Goal: Find specific page/section: Find specific page/section

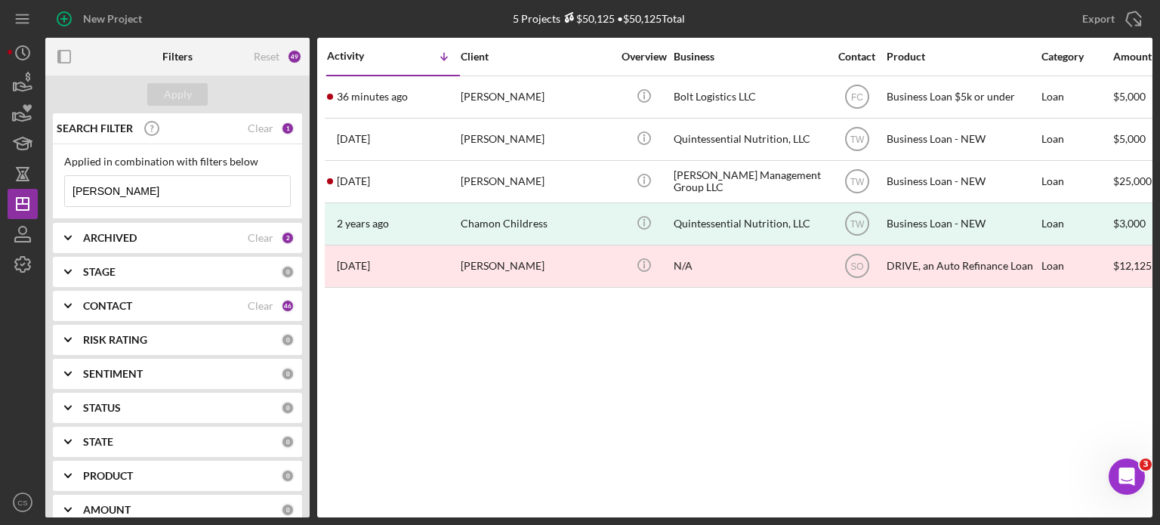
click at [117, 193] on input "hayden" at bounding box center [177, 191] width 225 height 30
drag, startPoint x: 117, startPoint y: 193, endPoint x: 20, endPoint y: 193, distance: 97.4
click at [20, 193] on div "New Project 5 Projects $50,125 • $50,125 Total hayden Export Icon/Export Filter…" at bounding box center [580, 258] width 1145 height 517
type input "[PERSON_NAME]"
click at [261, 241] on div "Clear" at bounding box center [261, 238] width 26 height 12
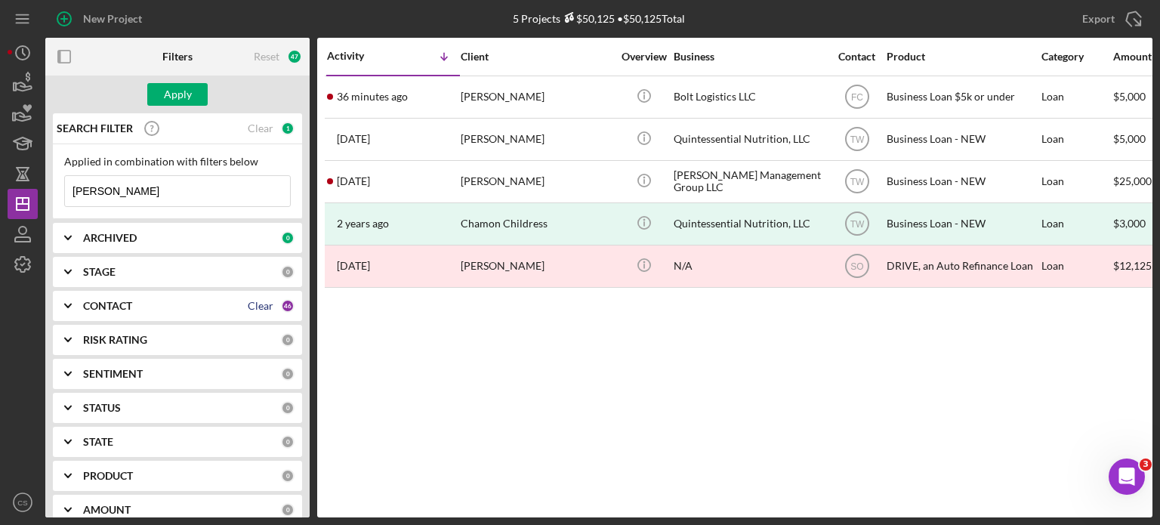
click at [251, 300] on div "Clear" at bounding box center [261, 306] width 26 height 12
click at [263, 229] on div "ARCHIVED 0" at bounding box center [188, 238] width 211 height 30
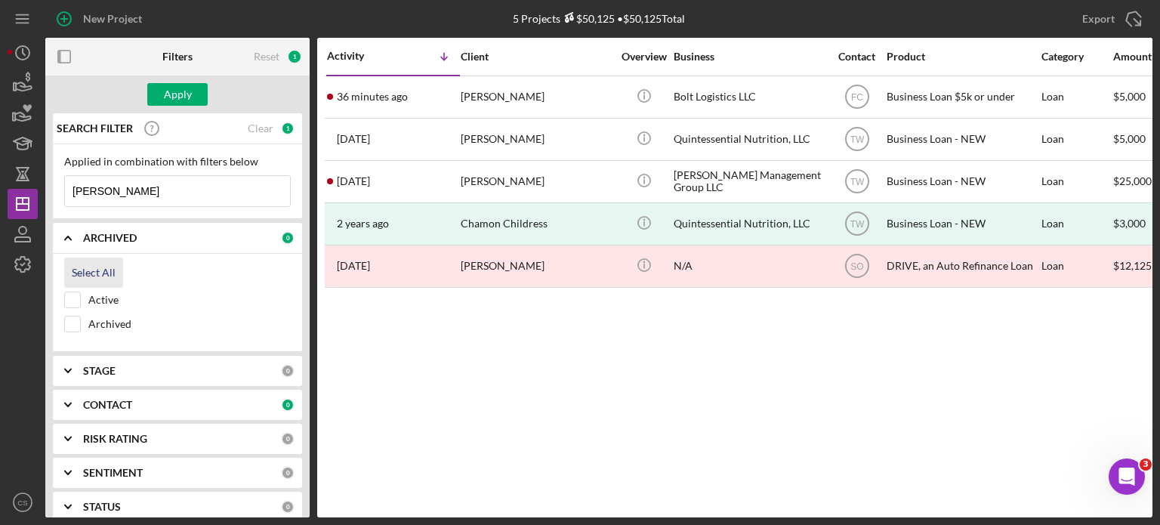
click at [97, 274] on div "Select All" at bounding box center [94, 273] width 44 height 30
checkbox input "true"
click at [242, 399] on div "CONTACT" at bounding box center [182, 405] width 198 height 12
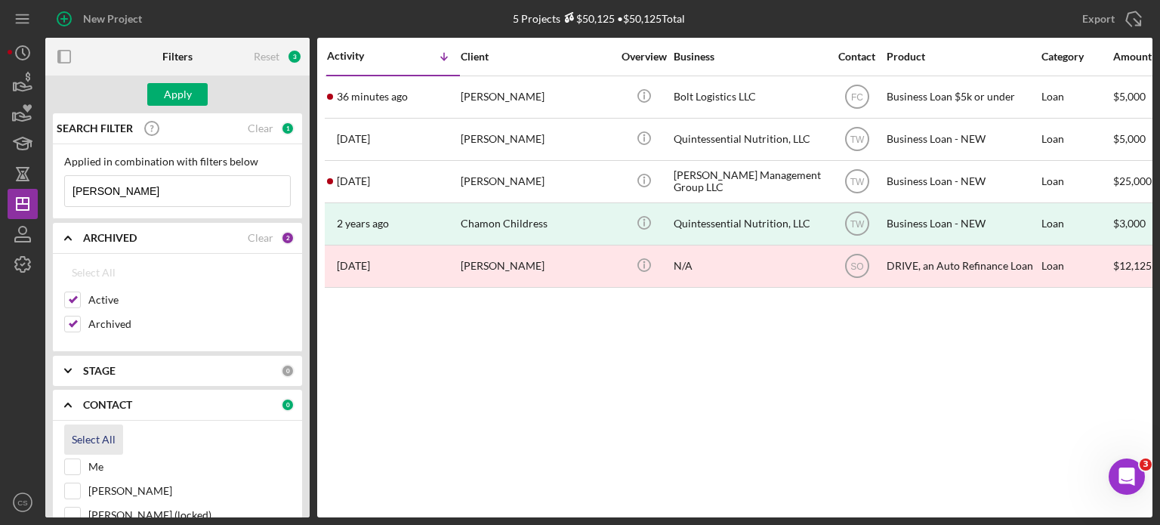
click at [103, 432] on div "Select All" at bounding box center [94, 439] width 44 height 30
checkbox input "true"
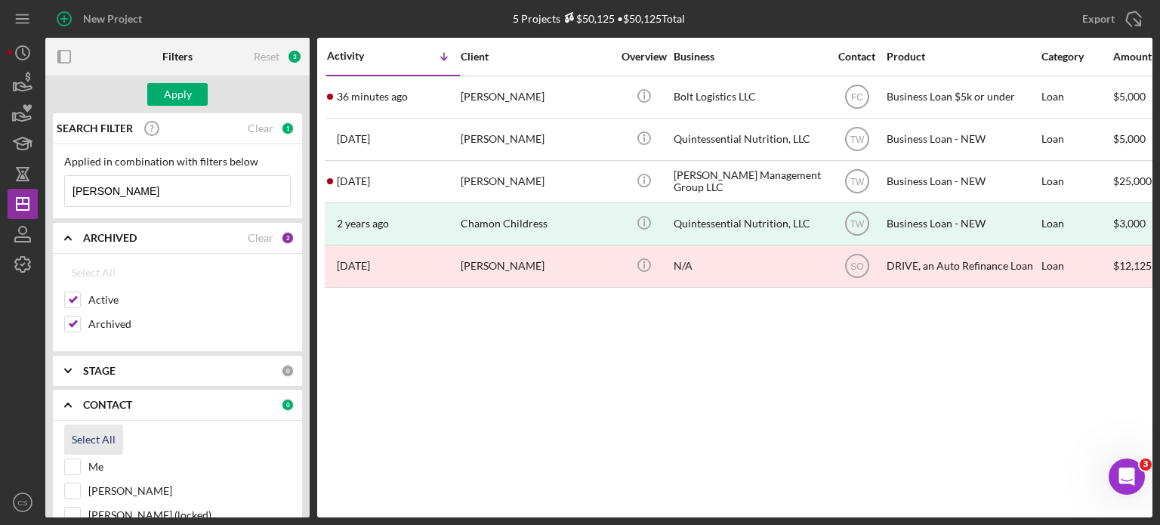
checkbox input "true"
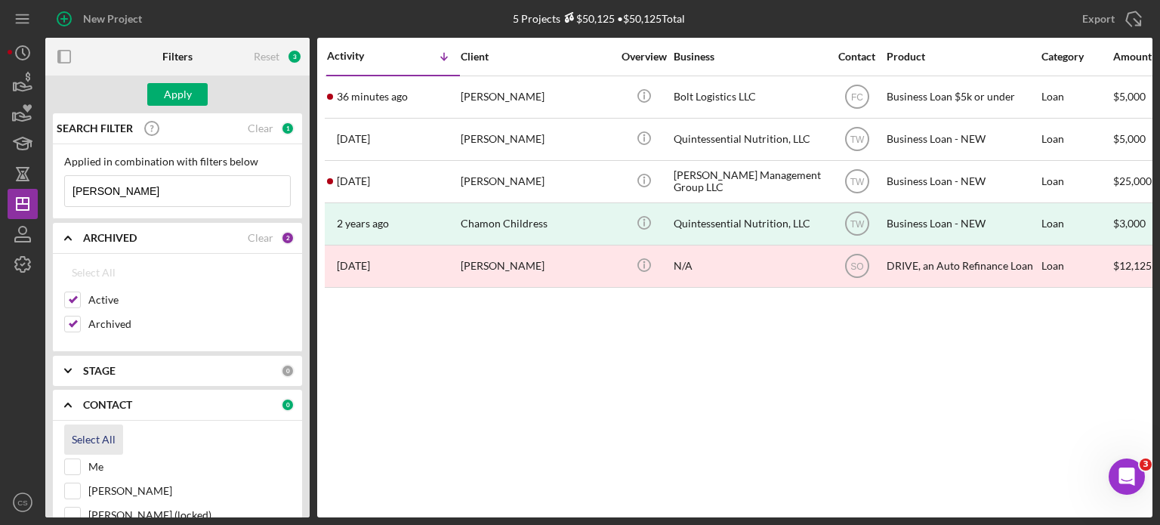
checkbox input "true"
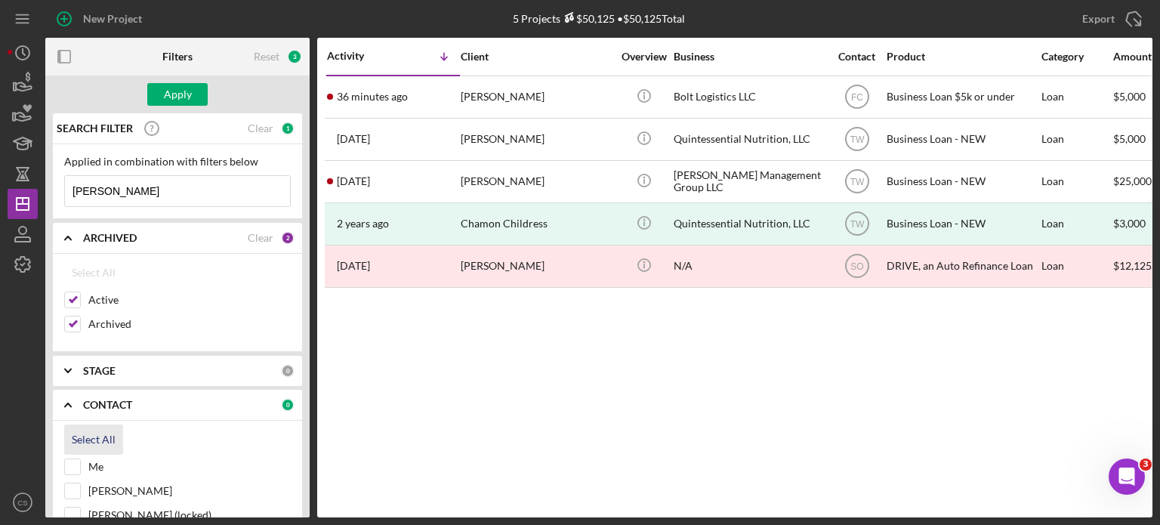
checkbox input "true"
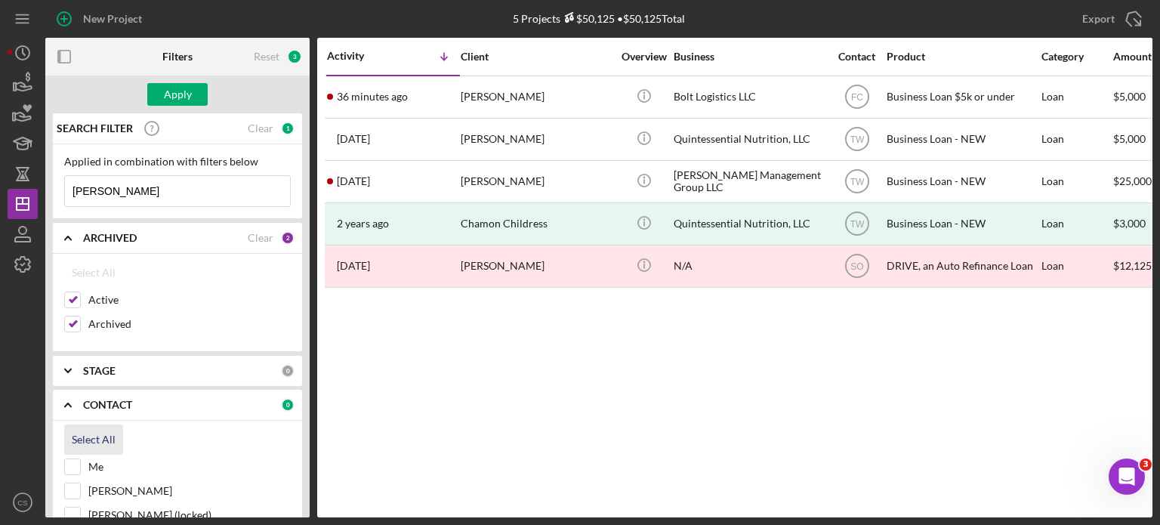
checkbox input "true"
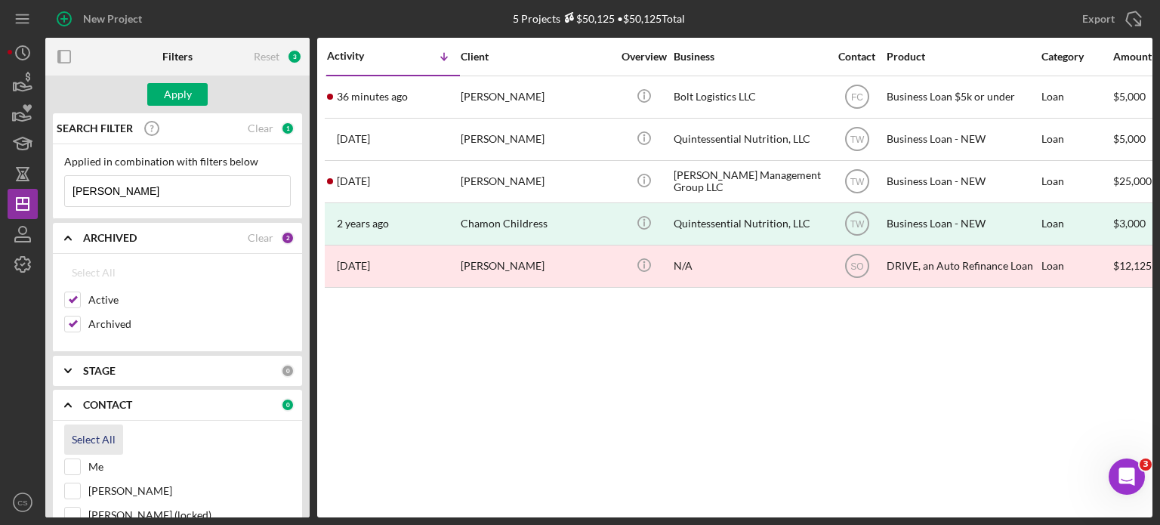
checkbox input "true"
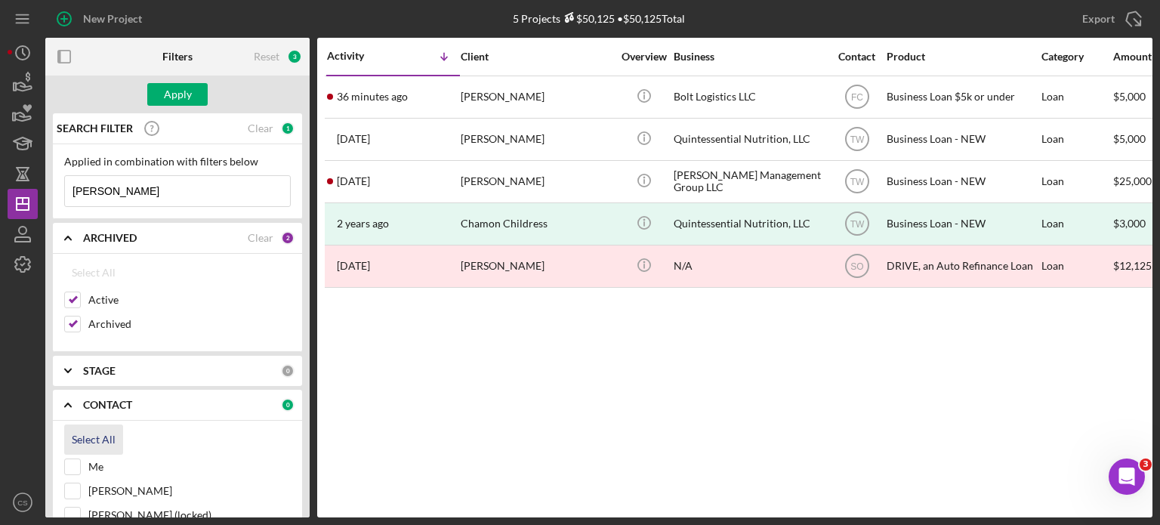
checkbox input "true"
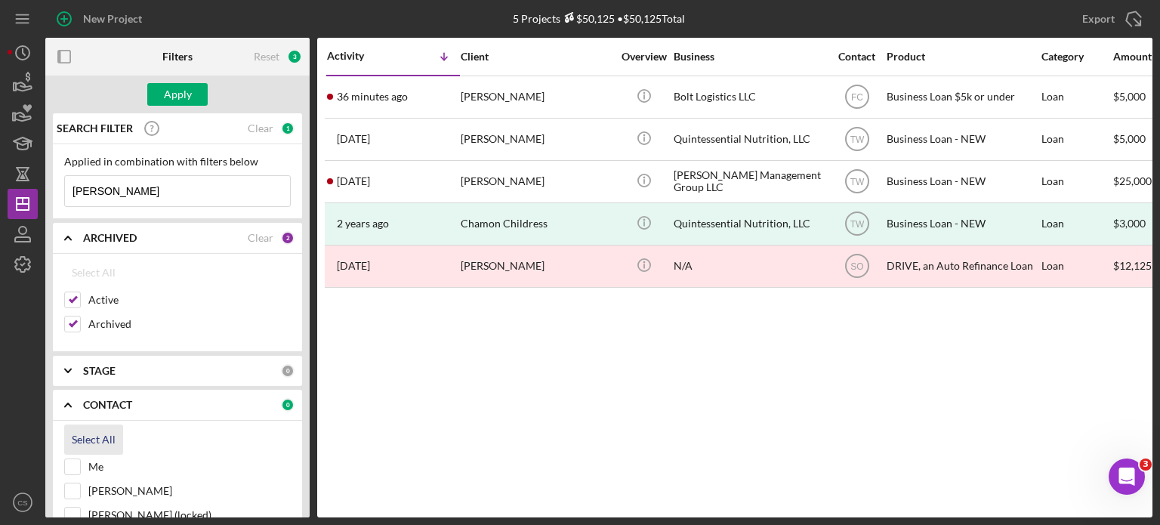
checkbox input "true"
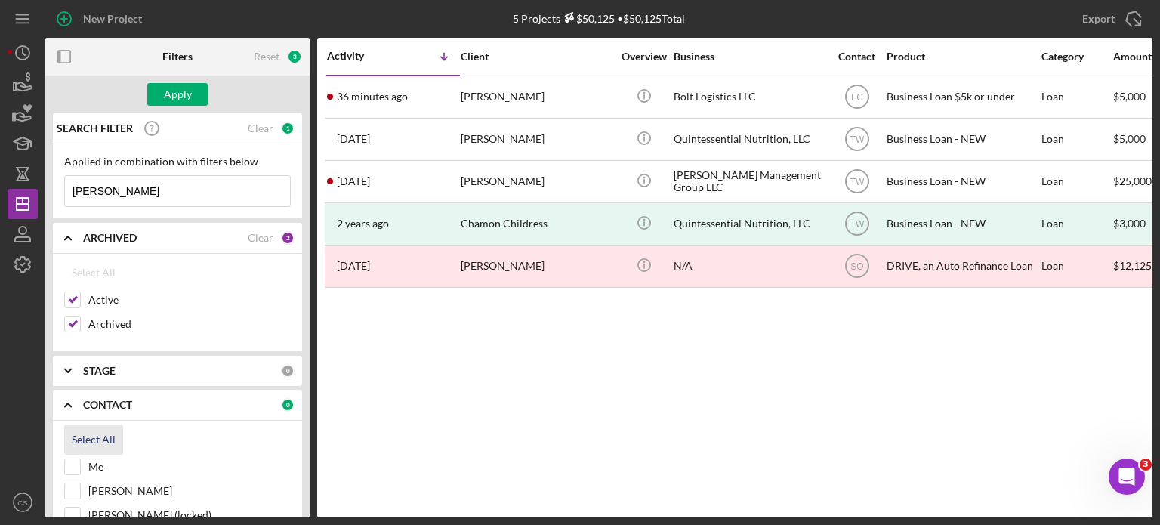
checkbox input "true"
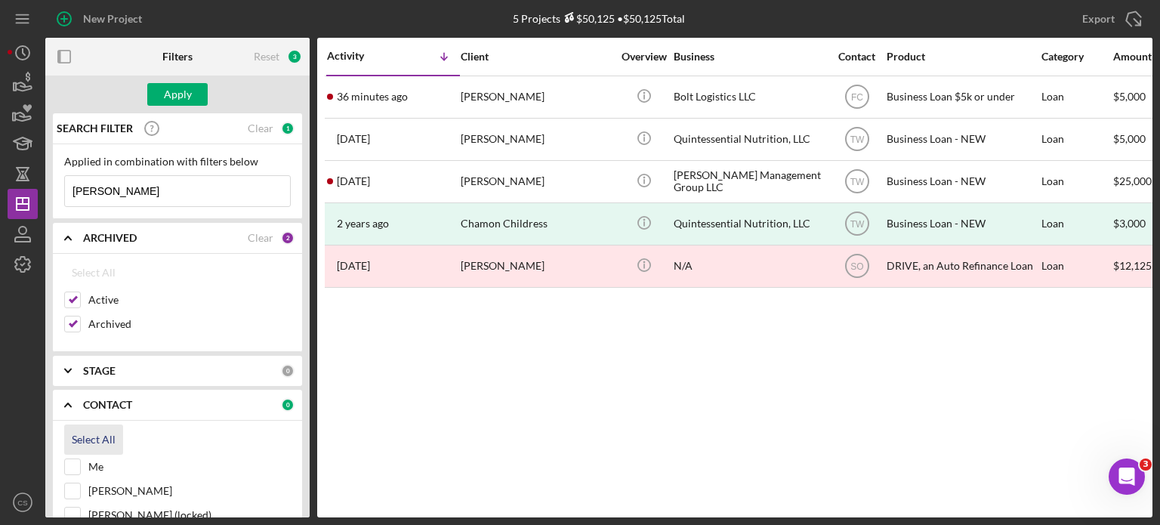
checkbox input "true"
click at [184, 102] on div "Apply" at bounding box center [178, 94] width 28 height 23
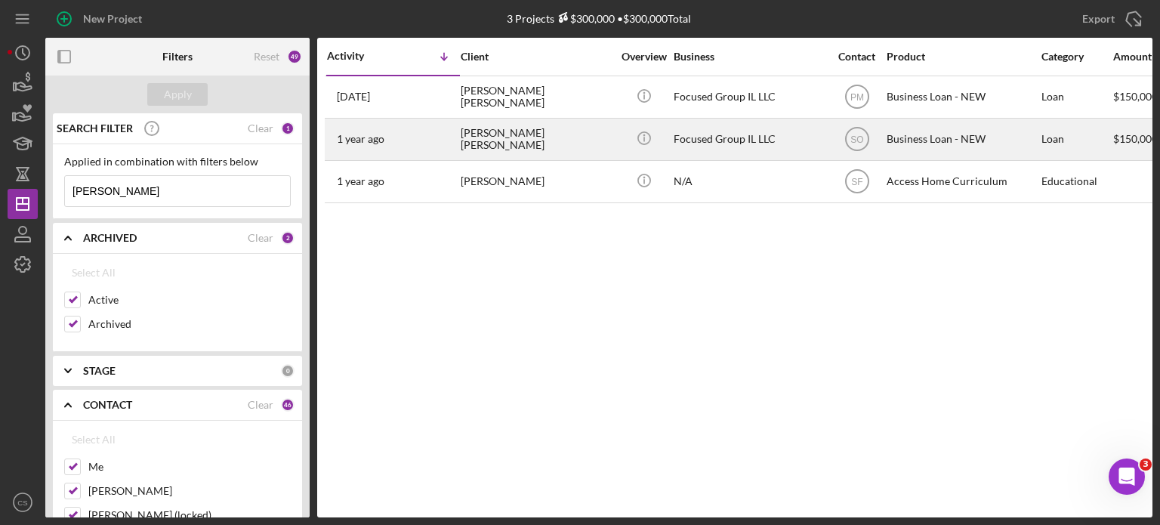
click at [369, 143] on time "1 year ago" at bounding box center [361, 139] width 48 height 12
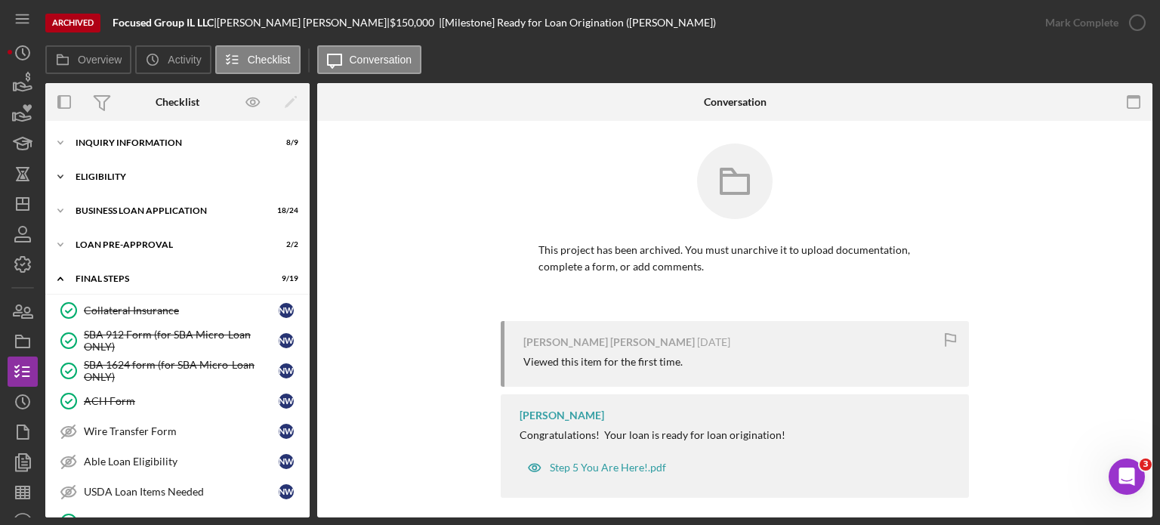
click at [56, 174] on icon "Icon/Expander" at bounding box center [60, 177] width 30 height 30
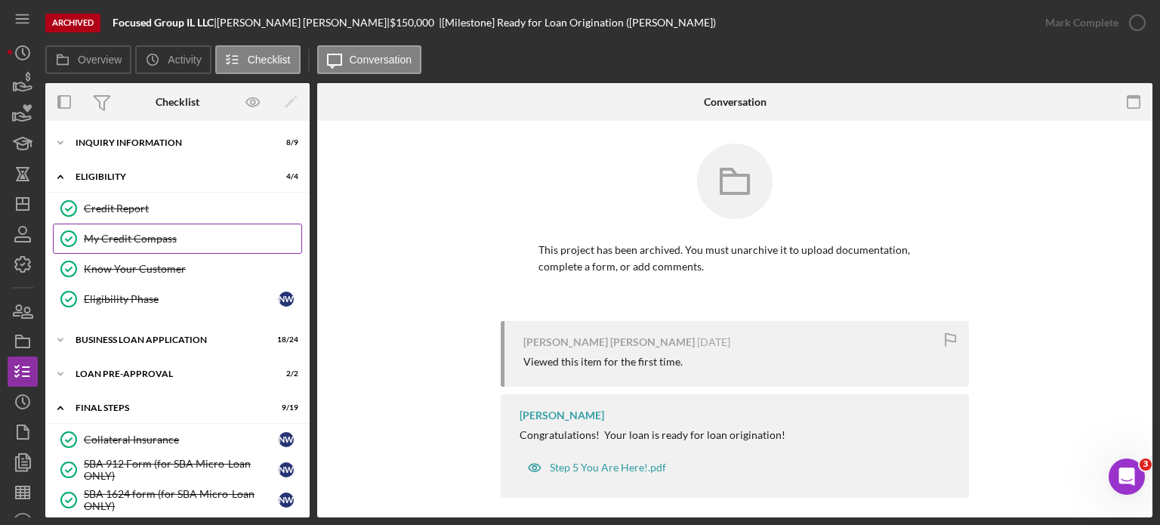
click at [106, 239] on div "My Credit Compass" at bounding box center [192, 239] width 217 height 12
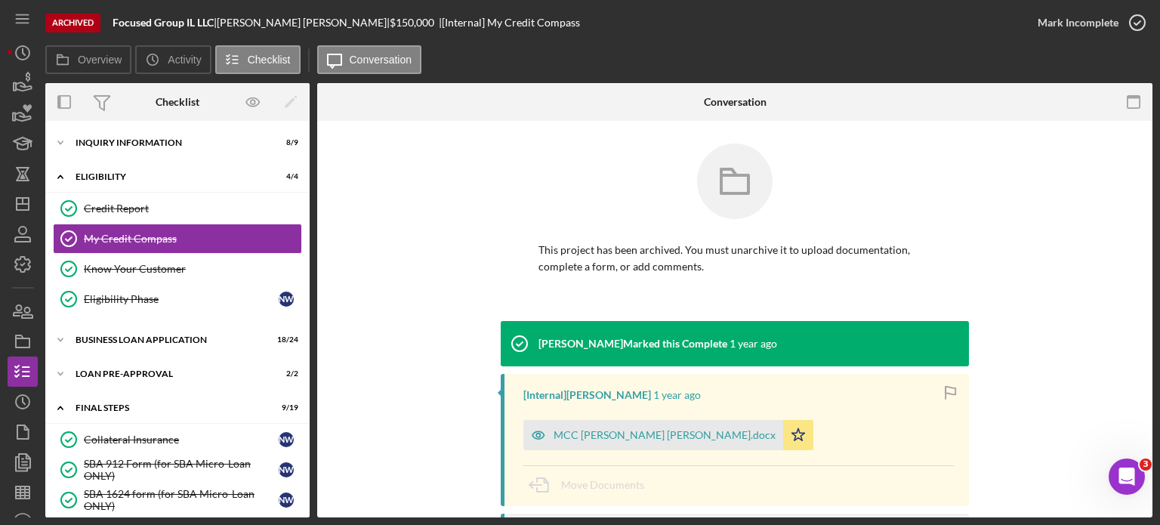
scroll to position [76, 0]
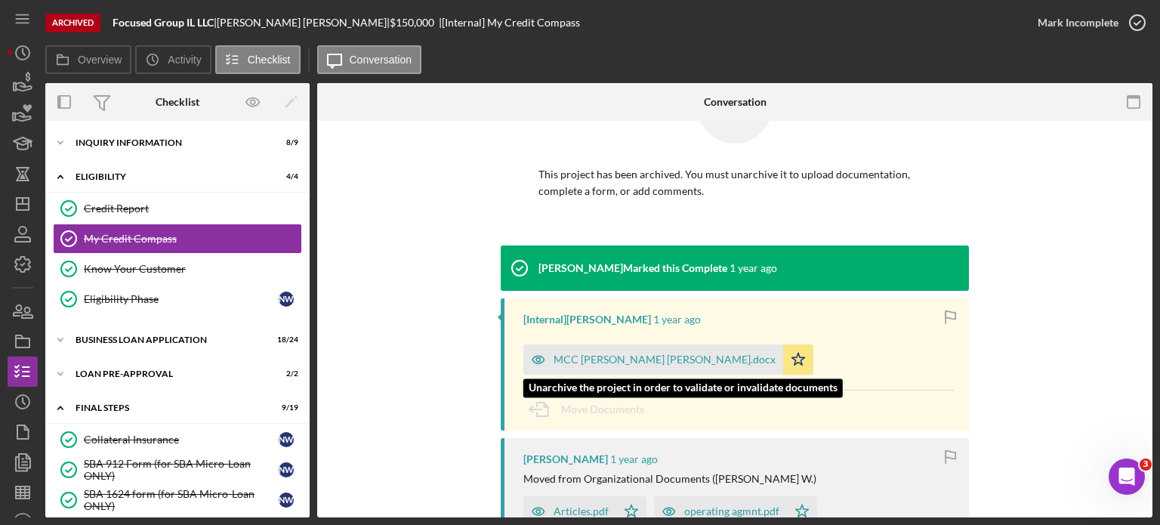
click at [610, 356] on div "MCC Nyguyen Watts.docx" at bounding box center [665, 359] width 222 height 12
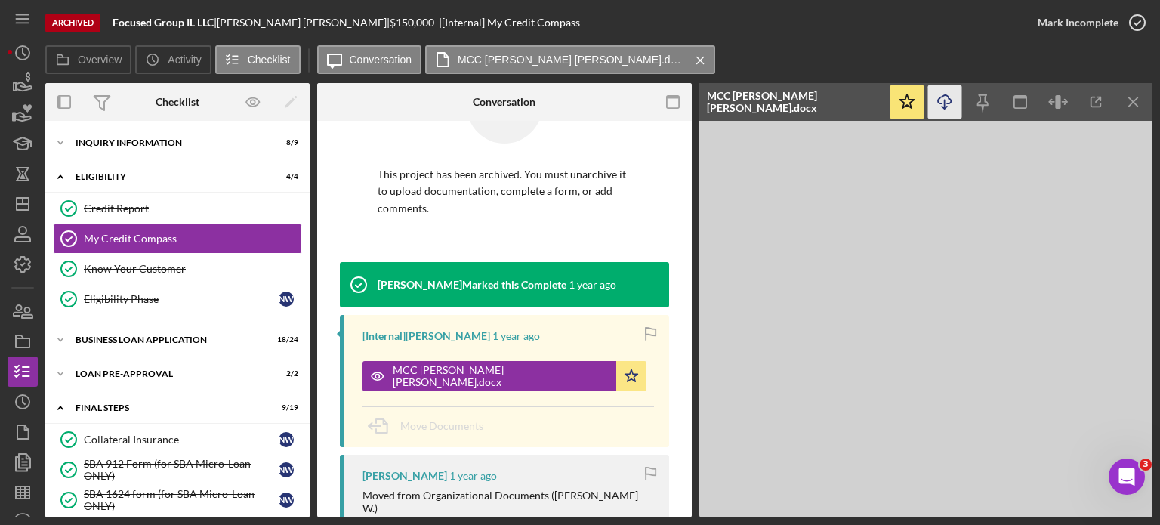
click at [942, 108] on polyline "button" at bounding box center [944, 107] width 5 height 2
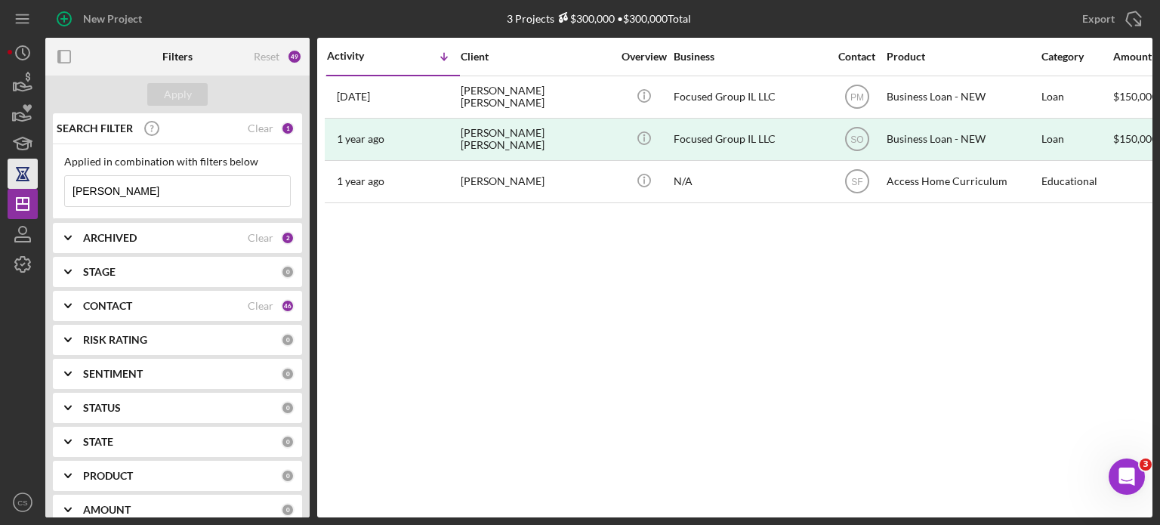
drag, startPoint x: 112, startPoint y: 189, endPoint x: 16, endPoint y: 187, distance: 95.9
click at [16, 187] on div "New Project 3 Projects $300,000 • $300,000 Total [PERSON_NAME] Export Icon/Expo…" at bounding box center [580, 258] width 1145 height 517
click at [169, 91] on div "Apply" at bounding box center [178, 94] width 28 height 23
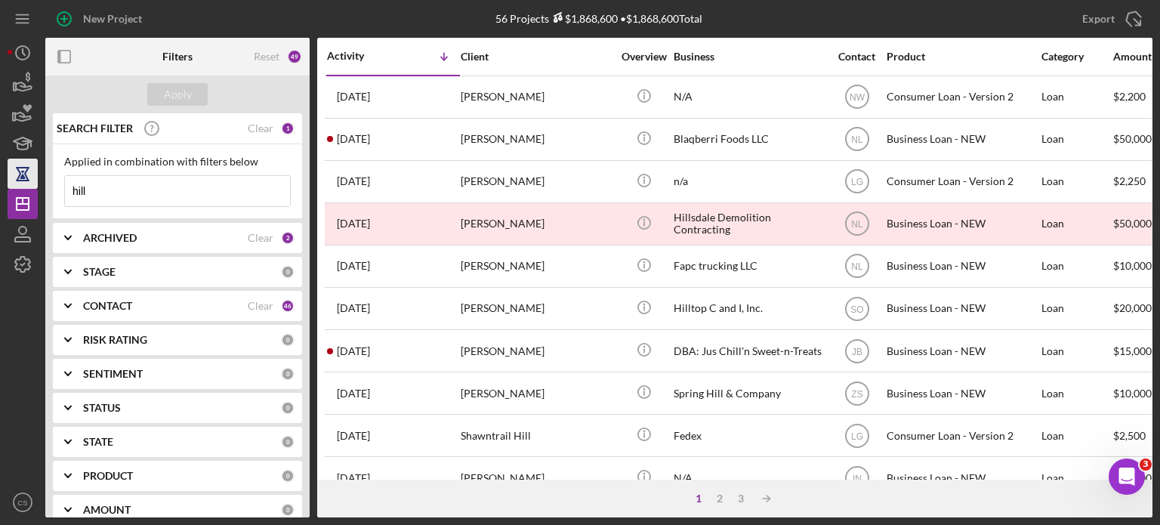
drag, startPoint x: 120, startPoint y: 194, endPoint x: 30, endPoint y: 187, distance: 90.1
click at [30, 187] on div "New Project 56 Projects $1,868,600 • $1,868,600 Total [PERSON_NAME] Export Icon…" at bounding box center [580, 258] width 1145 height 517
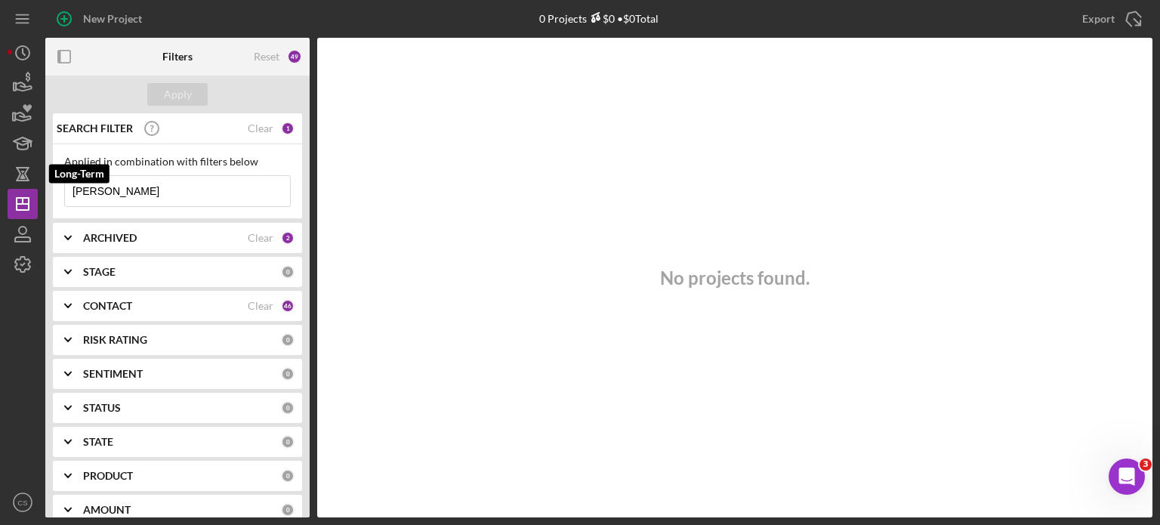
drag, startPoint x: 123, startPoint y: 193, endPoint x: 0, endPoint y: 180, distance: 123.7
click at [0, 182] on div "New Project 0 Projects $0 • $0 Total [PERSON_NAME] Export Icon/Export Filters R…" at bounding box center [580, 262] width 1160 height 525
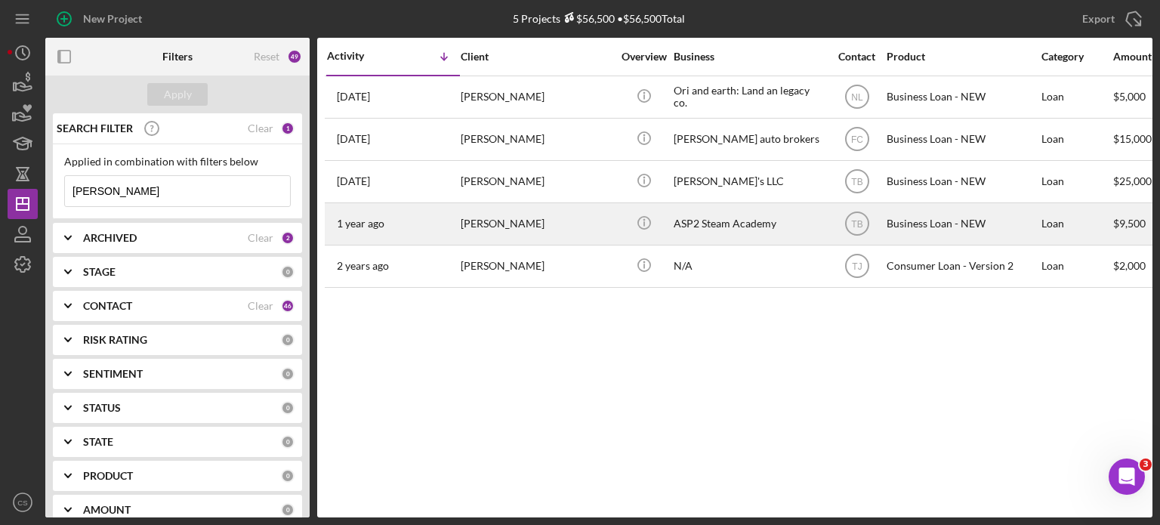
type input "[PERSON_NAME]"
click at [479, 220] on div "[PERSON_NAME]" at bounding box center [536, 224] width 151 height 40
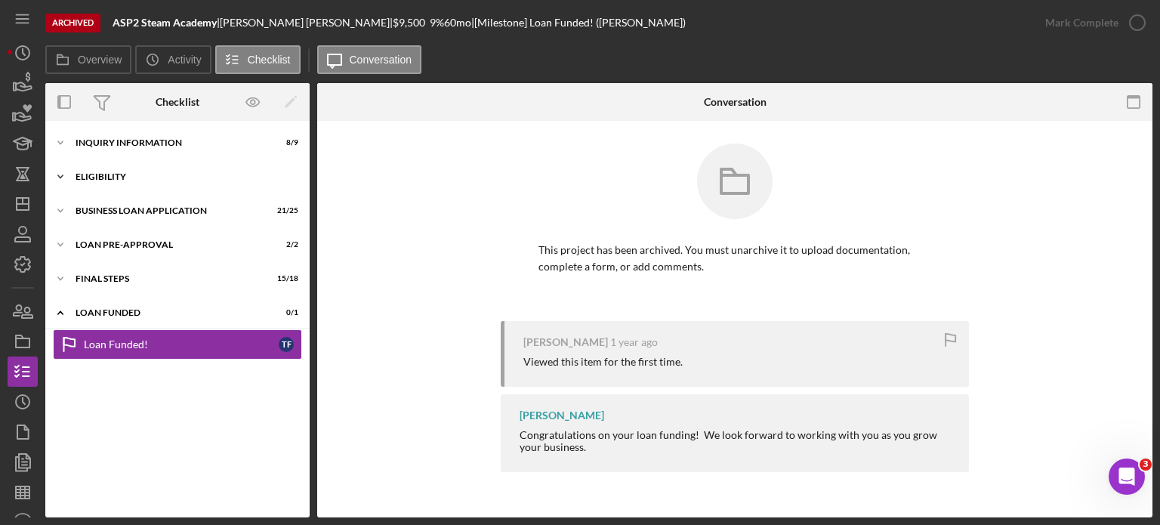
click at [60, 177] on icon "Icon/Expander" at bounding box center [60, 177] width 30 height 30
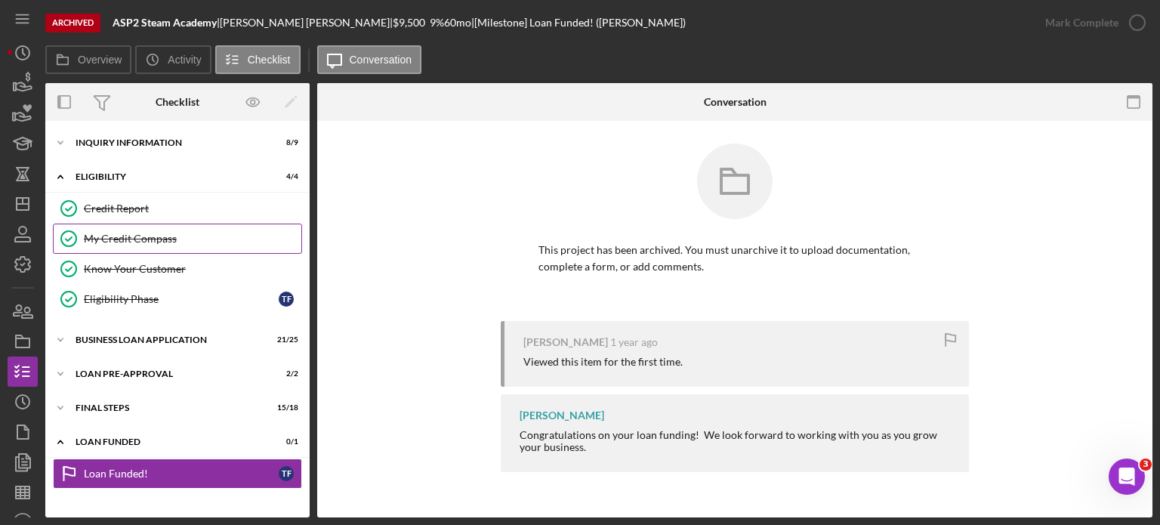
click at [106, 233] on div "My Credit Compass" at bounding box center [192, 239] width 217 height 12
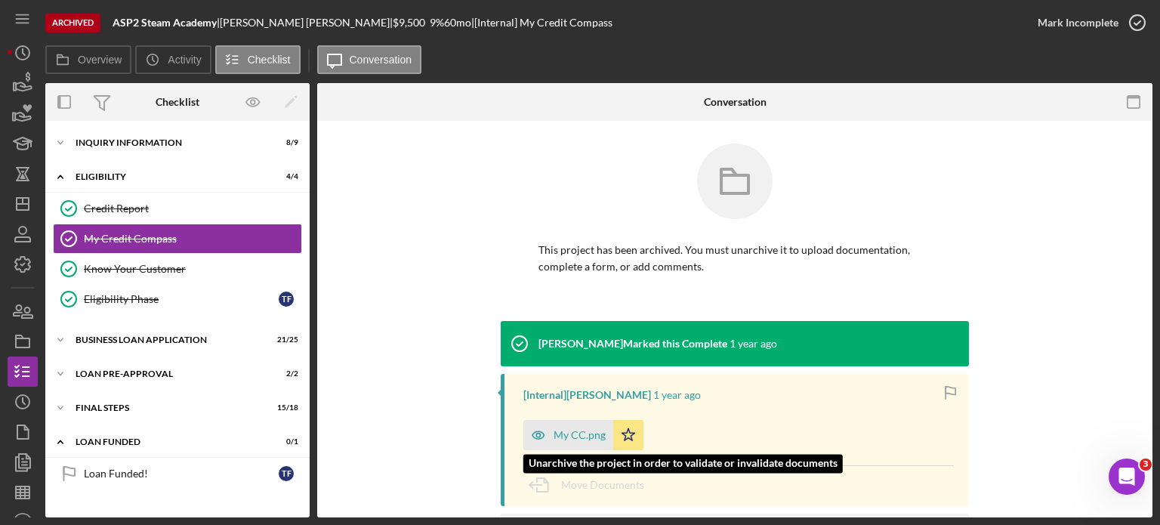
click at [566, 430] on div "My CC.png" at bounding box center [580, 435] width 52 height 12
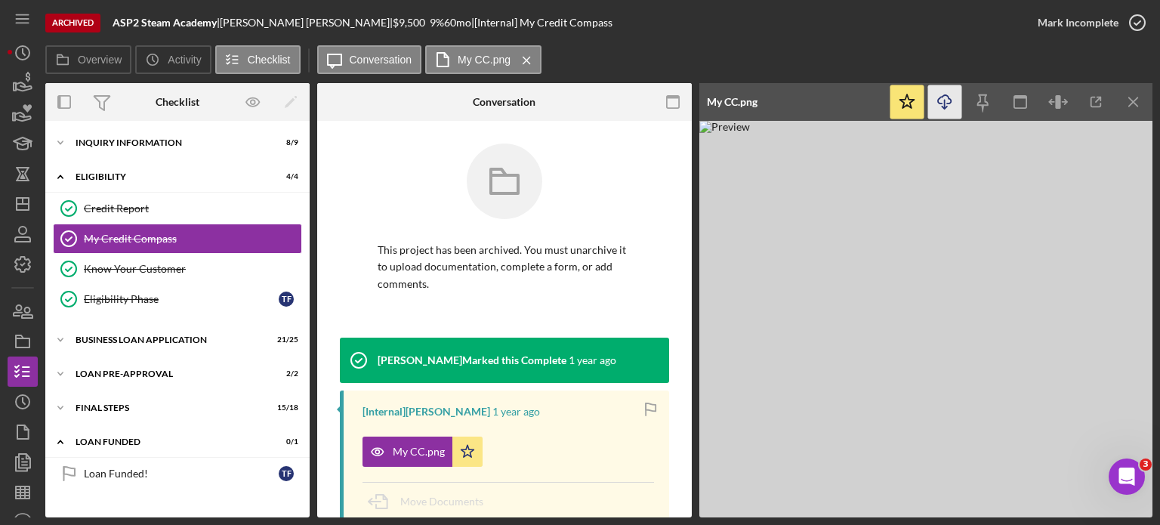
click at [939, 101] on icon "Icon/Download" at bounding box center [945, 102] width 34 height 34
